Goal: Task Accomplishment & Management: Manage account settings

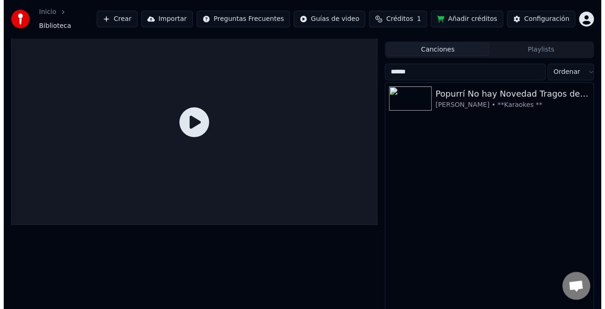
scroll to position [16, 0]
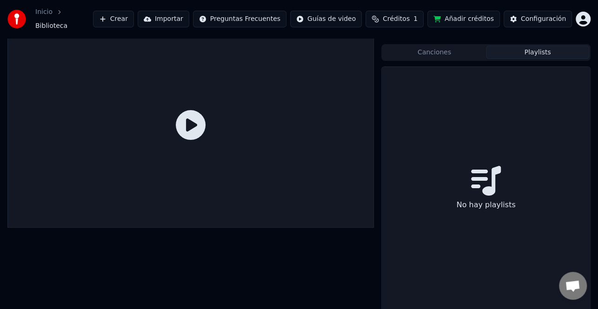
click at [527, 46] on button "Playlists" at bounding box center [537, 52] width 103 height 13
click at [459, 48] on button "Canciones" at bounding box center [434, 52] width 103 height 13
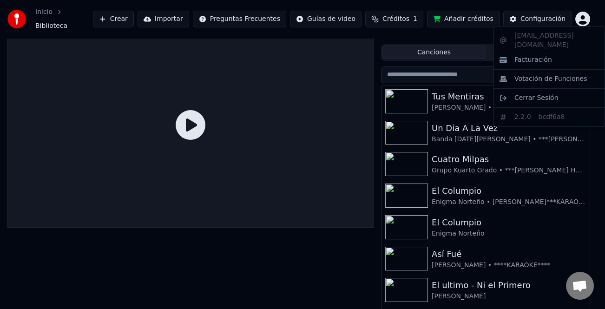
click at [584, 18] on html "Inicio Biblioteca Crear Importar Preguntas Frecuentes Guías de video Créditos 1…" at bounding box center [302, 138] width 605 height 309
click at [537, 93] on span "Cerrar Sesión" at bounding box center [537, 97] width 44 height 9
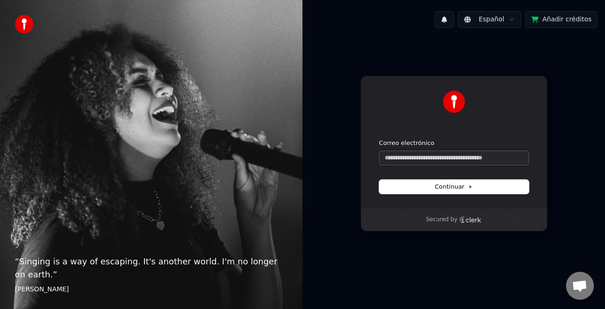
click at [432, 162] on input "Correo electrónico" at bounding box center [454, 158] width 150 height 14
